Goal: Transaction & Acquisition: Purchase product/service

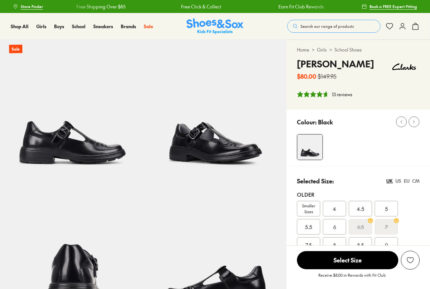
click at [222, 149] on img at bounding box center [214, 111] width 143 height 143
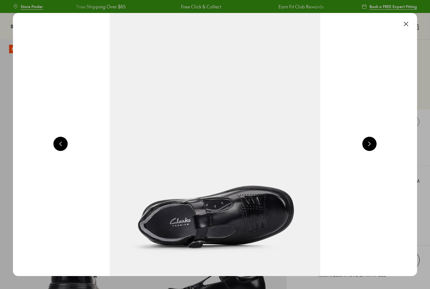
scroll to position [0, 814]
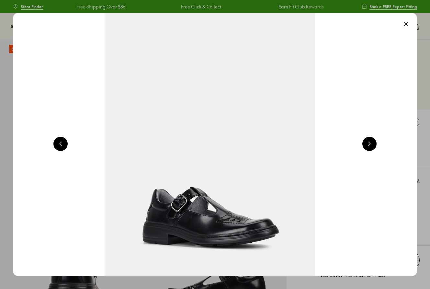
click at [369, 142] on button at bounding box center [369, 144] width 14 height 14
select select "*"
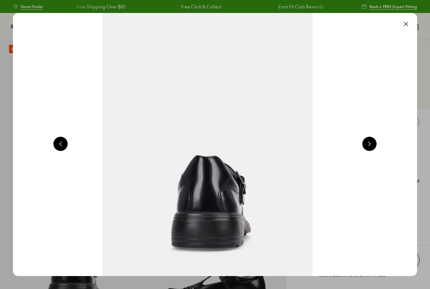
click at [369, 142] on button at bounding box center [369, 144] width 14 height 14
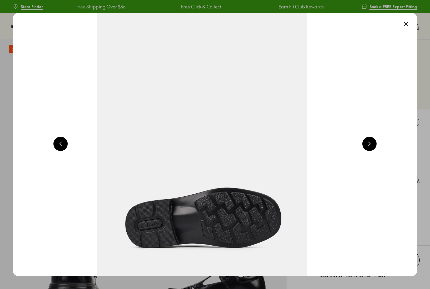
click at [369, 142] on button at bounding box center [369, 144] width 14 height 14
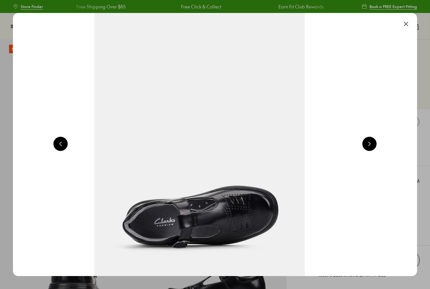
click at [369, 142] on button at bounding box center [369, 144] width 14 height 14
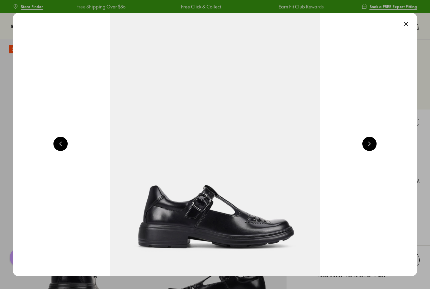
scroll to position [0, 0]
click at [369, 142] on button at bounding box center [369, 144] width 14 height 14
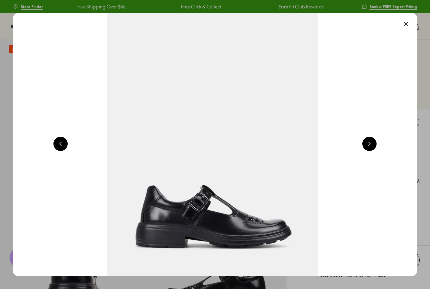
click at [411, 24] on button at bounding box center [406, 24] width 14 height 14
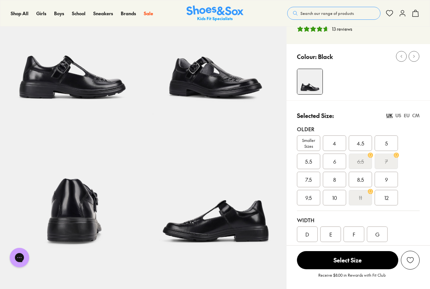
scroll to position [92, 0]
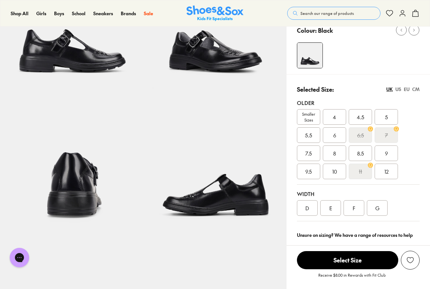
click at [398, 90] on div "US" at bounding box center [398, 89] width 6 height 7
click at [387, 90] on div "UK" at bounding box center [389, 89] width 6 height 7
click at [306, 118] on span "Smaller Sizes" at bounding box center [308, 117] width 23 height 12
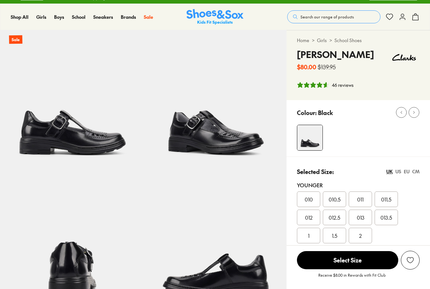
scroll to position [28, 0]
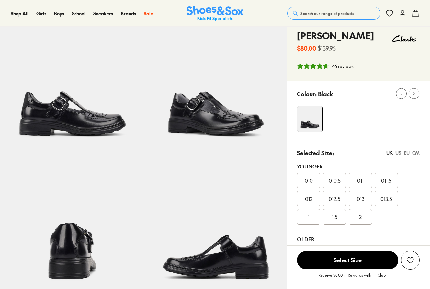
select select "*"
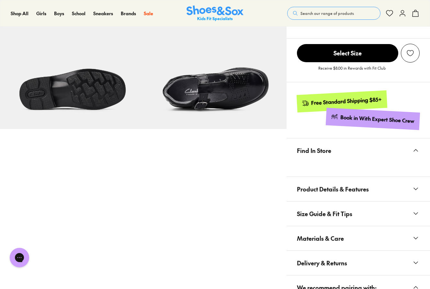
scroll to position [379, 0]
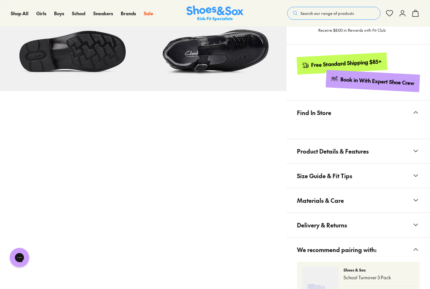
click at [346, 152] on span "Product Details & Features" at bounding box center [333, 151] width 72 height 19
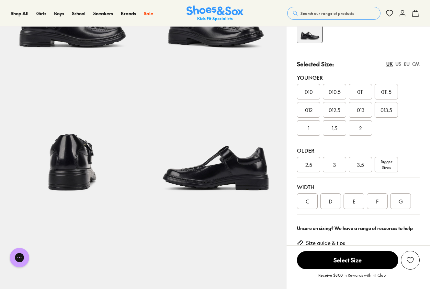
scroll to position [0, 0]
